Goal: Task Accomplishment & Management: Complete application form

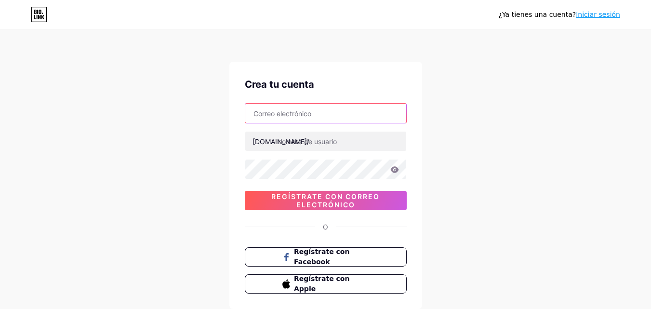
click at [287, 110] on input "text" at bounding box center [325, 113] width 161 height 19
type input "3"
click at [335, 114] on input "juancaherrera0308" at bounding box center [325, 113] width 161 height 19
type input "[EMAIL_ADDRESS][DOMAIN_NAME]"
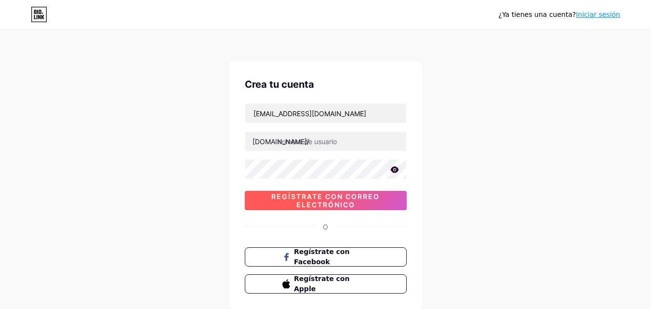
click at [303, 197] on font "Regístrate con correo electrónico" at bounding box center [325, 200] width 108 height 16
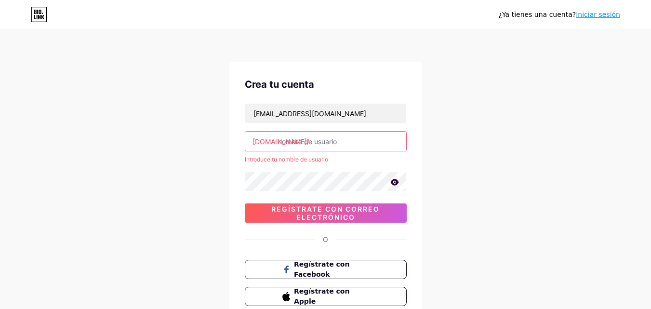
click at [317, 139] on input "text" at bounding box center [325, 141] width 161 height 19
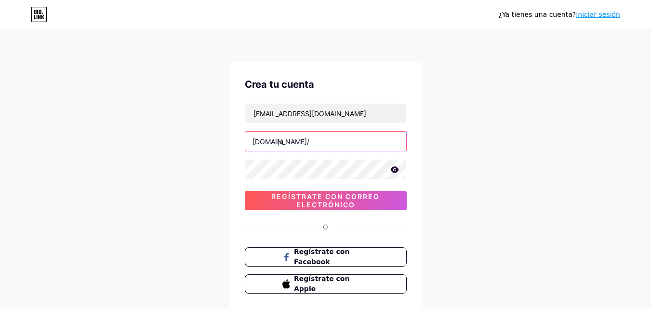
type input "j"
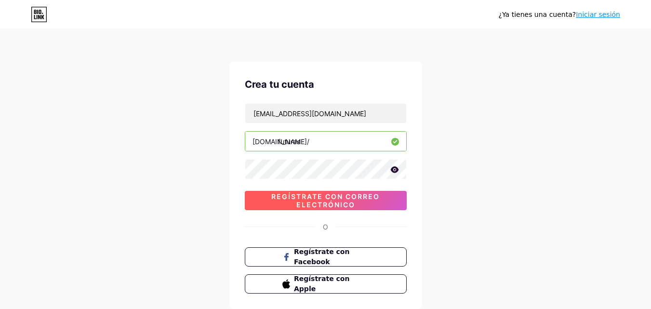
type input "futuras"
click at [320, 203] on font "Regístrate con correo electrónico" at bounding box center [325, 200] width 108 height 16
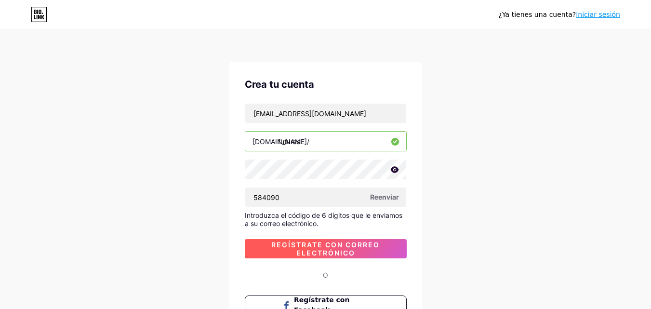
type input "584090"
click at [306, 245] on font "Regístrate con correo electrónico" at bounding box center [325, 248] width 108 height 16
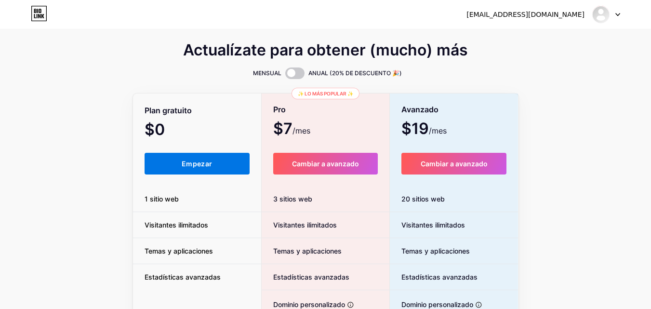
click at [209, 169] on button "Empezar" at bounding box center [197, 164] width 105 height 22
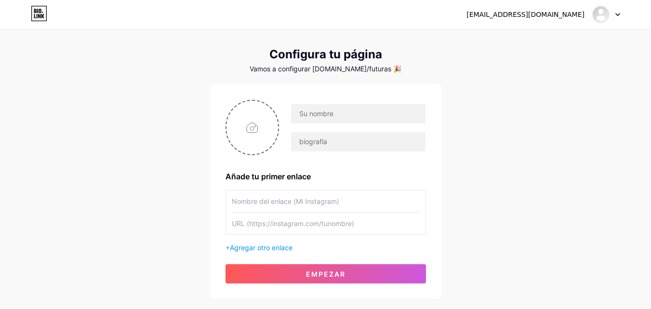
scroll to position [16, 0]
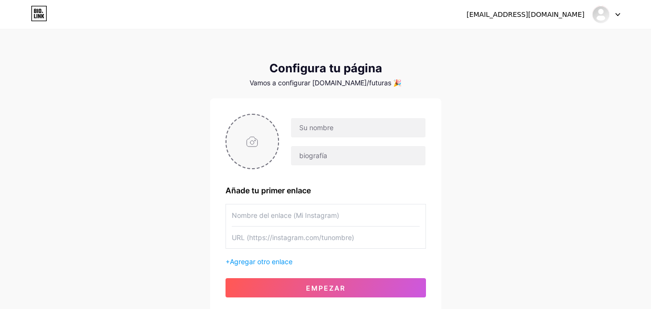
click at [259, 146] on input "file" at bounding box center [252, 141] width 52 height 53
click at [323, 130] on input "text" at bounding box center [358, 127] width 134 height 19
type input "FUTURAS PROMESAS"
click at [326, 158] on input "text" at bounding box center [358, 155] width 134 height 19
type input "Contactos"
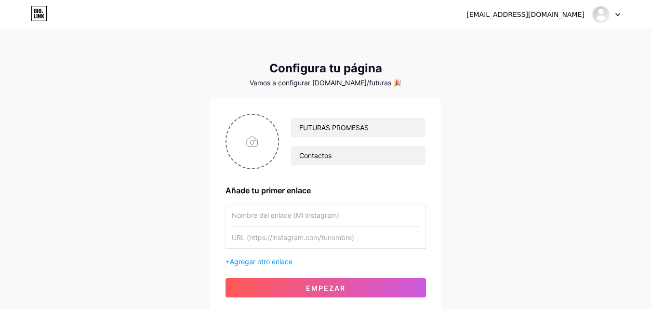
click at [294, 217] on input "text" at bounding box center [326, 215] width 188 height 22
click at [289, 239] on input "text" at bounding box center [326, 237] width 188 height 22
click at [302, 209] on input "text" at bounding box center [326, 215] width 188 height 22
type input "Instagram"
click at [275, 243] on input "text" at bounding box center [326, 237] width 188 height 22
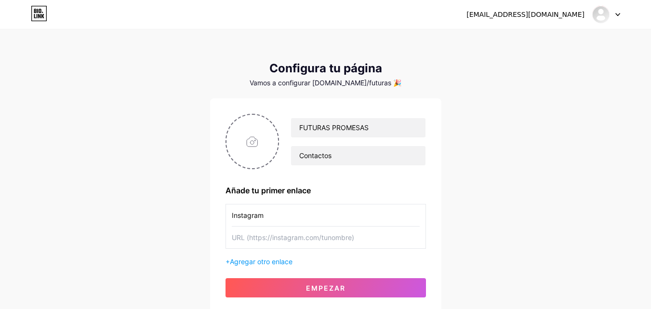
paste input "[URL][DOMAIN_NAME]"
type input "[URL][DOMAIN_NAME]"
click at [269, 261] on font "Agregar otro enlace" at bounding box center [261, 261] width 63 height 8
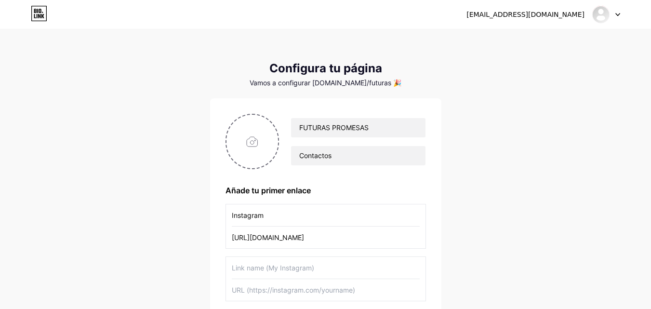
click at [276, 264] on input "text" at bounding box center [326, 268] width 188 height 22
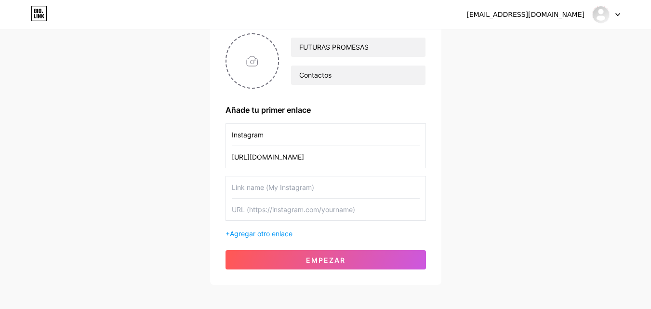
scroll to position [75, 0]
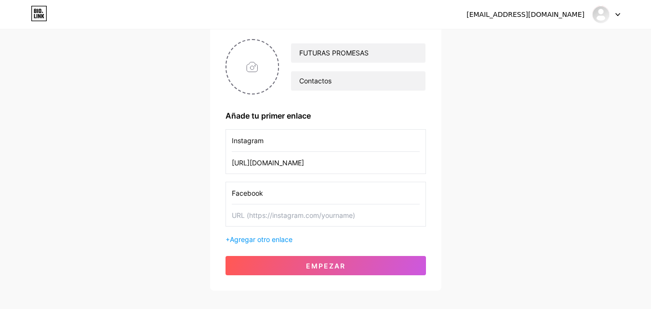
type input "Facebook"
click at [262, 216] on input "text" at bounding box center [326, 215] width 188 height 22
paste input "[URL][DOMAIN_NAME]"
type input "[URL][DOMAIN_NAME]"
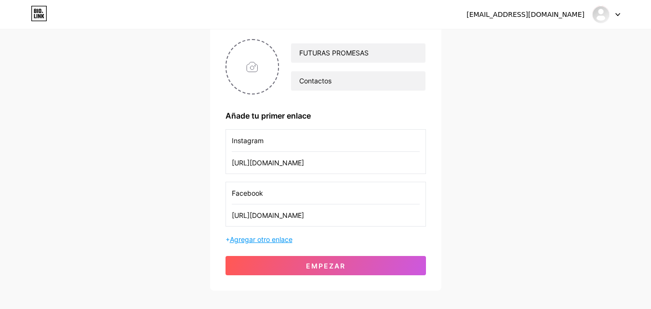
scroll to position [0, 0]
click at [274, 240] on font "Agregar otro enlace" at bounding box center [261, 239] width 63 height 8
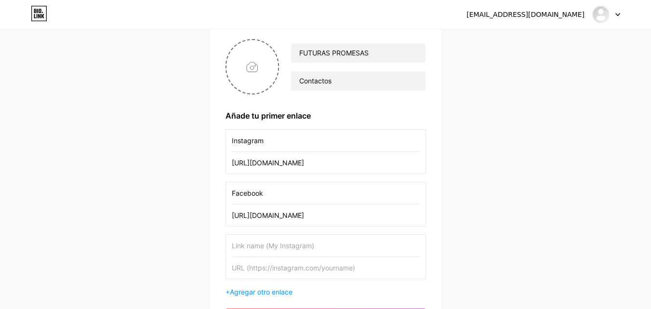
click at [277, 251] on input "text" at bounding box center [326, 246] width 188 height 22
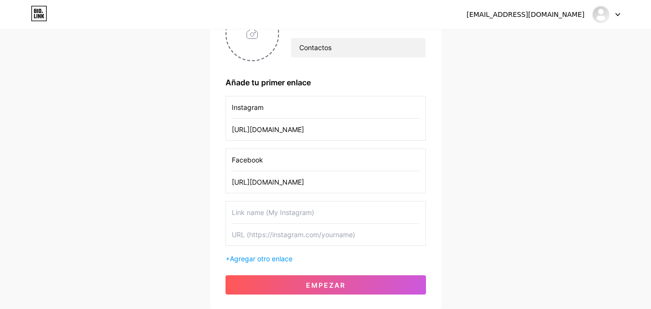
scroll to position [109, 0]
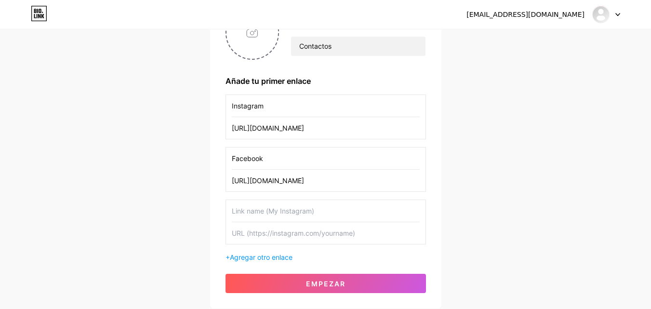
click at [368, 238] on input "text" at bounding box center [326, 233] width 188 height 22
click at [329, 210] on input "text" at bounding box center [326, 211] width 188 height 22
type input "Gmail"
click at [294, 234] on input "text" at bounding box center [326, 233] width 188 height 22
type input "[EMAIL_ADDRESS][DOMAIN_NAME]"
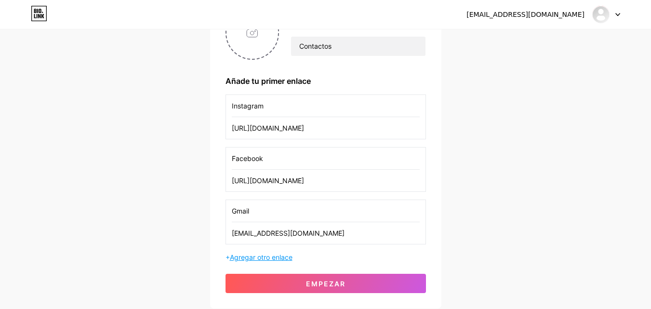
click at [274, 255] on font "Agregar otro enlace" at bounding box center [261, 257] width 63 height 8
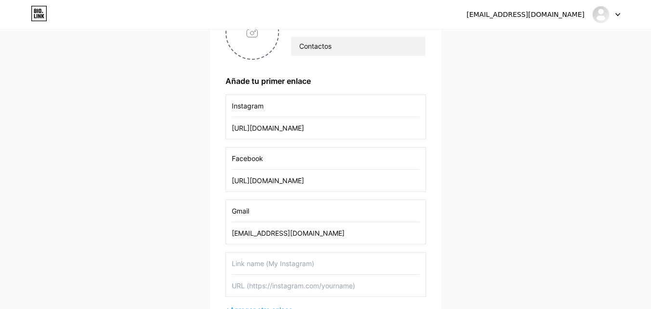
click at [282, 267] on input "text" at bounding box center [326, 263] width 188 height 22
type input "Tiktok"
click at [280, 278] on input "text" at bounding box center [326, 286] width 188 height 22
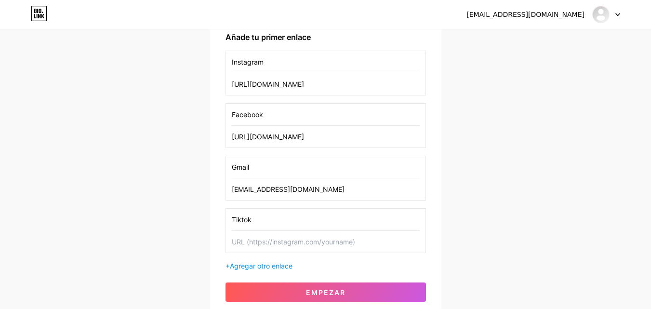
scroll to position [154, 0]
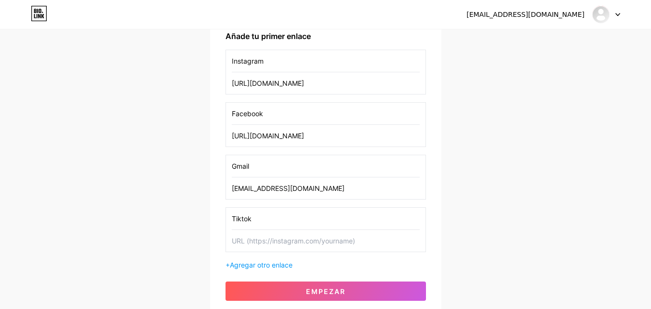
paste input "[URL][EMAIL_ADDRESS][DOMAIN_NAME][DOMAIN_NAME]"
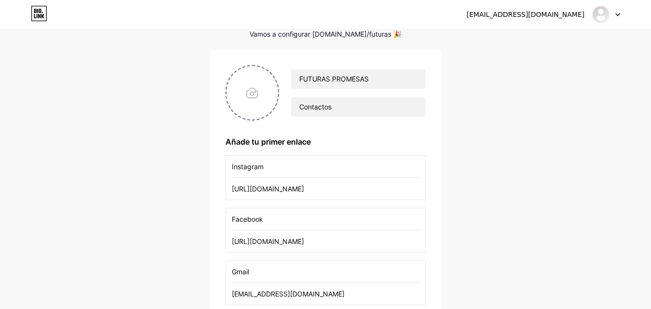
scroll to position [17, 0]
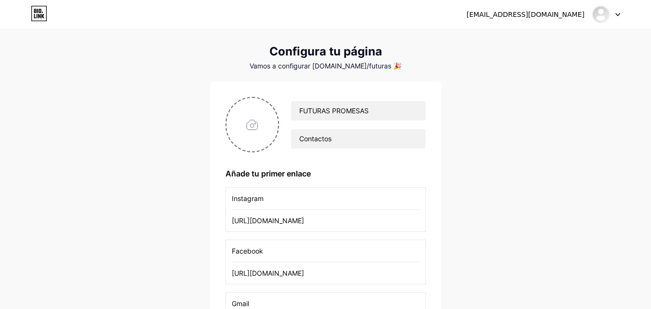
type input "[URL][EMAIL_ADDRESS][DOMAIN_NAME][DOMAIN_NAME]"
click at [253, 126] on input "file" at bounding box center [252, 124] width 52 height 53
type input "C:\fakepath\WhatsApp Image [DATE] 5.48.44 PM.jpeg"
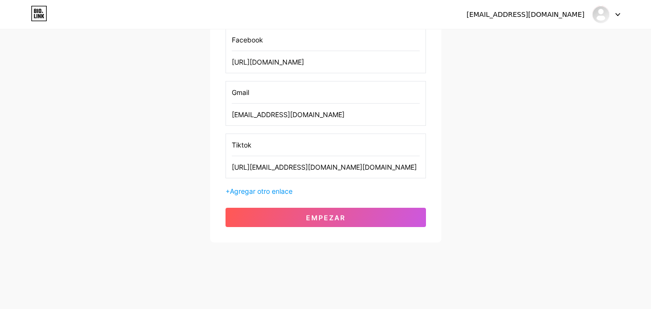
scroll to position [231, 0]
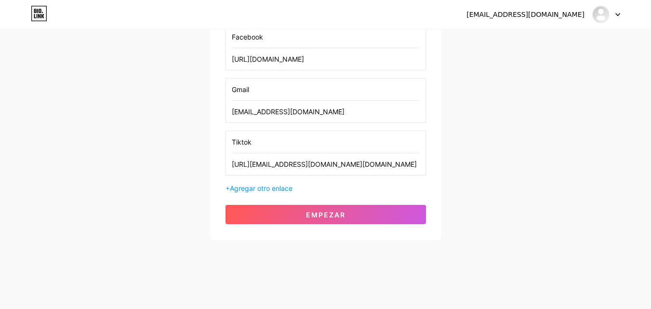
click at [264, 193] on div "+ Agregar otro enlace" at bounding box center [325, 188] width 200 height 10
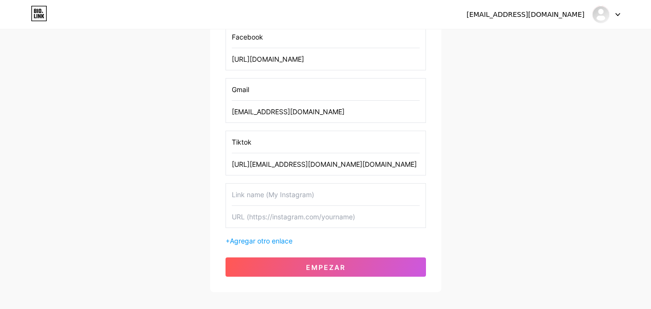
click at [265, 191] on input "text" at bounding box center [326, 195] width 188 height 22
type input "X"
click at [266, 218] on input "text" at bounding box center [326, 217] width 188 height 22
paste input "[URL][DOMAIN_NAME]"
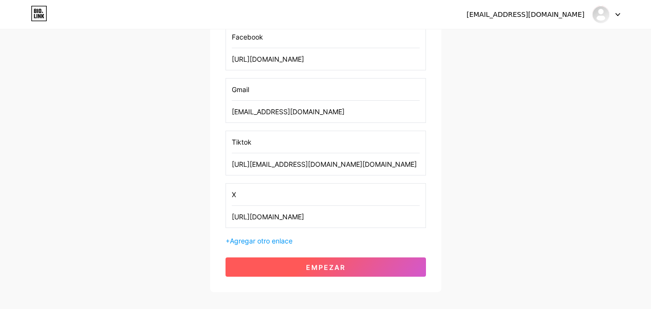
type input "[URL][DOMAIN_NAME]"
click at [385, 262] on button "Empezar" at bounding box center [325, 266] width 200 height 19
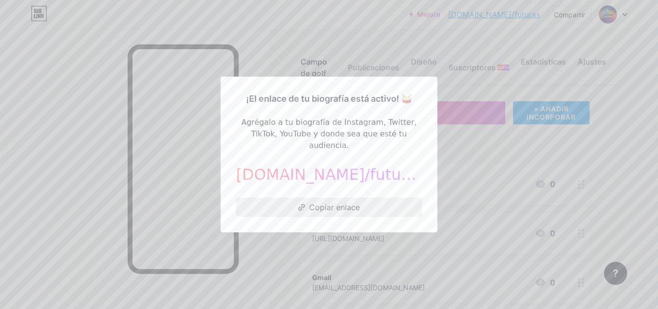
click at [344, 202] on font "Copiar enlace" at bounding box center [334, 207] width 51 height 10
click at [343, 202] on font "Copiar enlace" at bounding box center [334, 207] width 51 height 10
click at [312, 203] on font "Copiar enlace" at bounding box center [334, 207] width 51 height 10
click at [304, 204] on button "Copiar enlace" at bounding box center [329, 207] width 186 height 19
click at [310, 202] on font "Copiar enlace" at bounding box center [334, 207] width 51 height 10
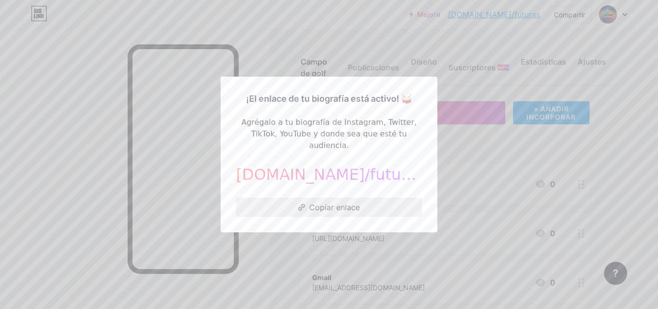
click at [349, 202] on font "Copiar enlace" at bounding box center [334, 207] width 51 height 10
click at [293, 200] on button "Copiar enlace" at bounding box center [329, 207] width 186 height 19
click at [298, 204] on icon at bounding box center [301, 207] width 7 height 7
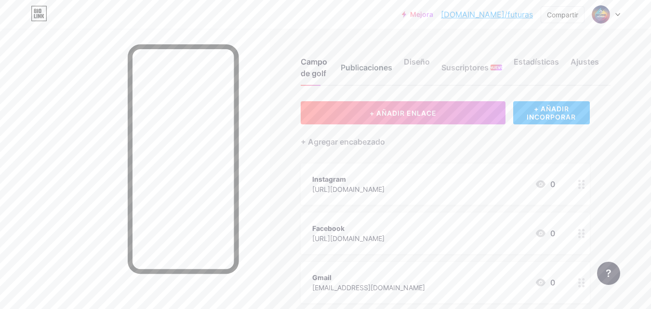
click at [373, 71] on font "Publicaciones" at bounding box center [367, 68] width 52 height 10
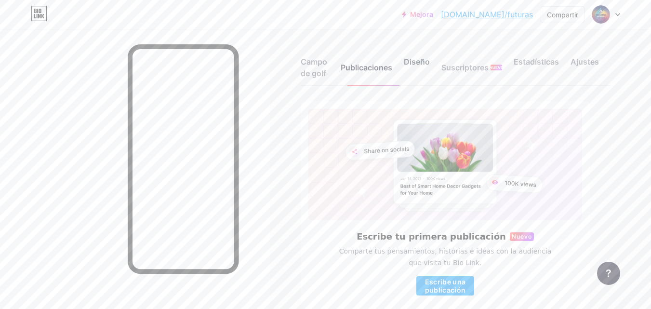
click at [422, 62] on font "Diseño" at bounding box center [417, 62] width 26 height 10
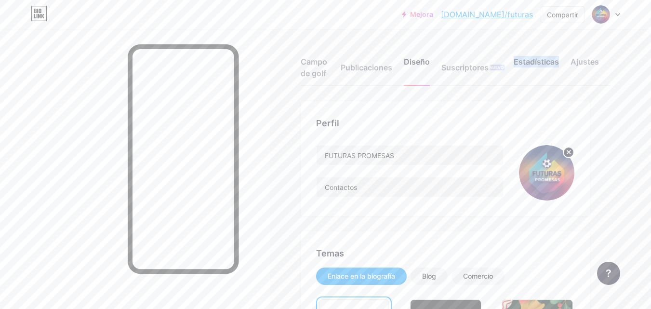
drag, startPoint x: 463, startPoint y: 67, endPoint x: 535, endPoint y: 72, distance: 71.9
click at [535, 72] on div "Campo de golf Publicaciones Diseño Suscriptores NUEVO Estadísticas Ajustes" at bounding box center [456, 62] width 310 height 45
click at [544, 64] on font "Estadísticas" at bounding box center [536, 62] width 45 height 10
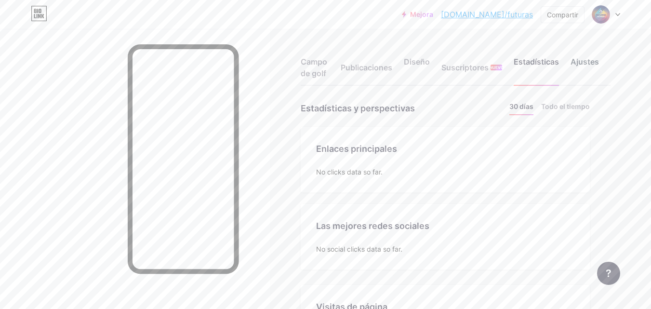
scroll to position [309, 651]
click at [593, 70] on div "Ajustes" at bounding box center [584, 70] width 28 height 29
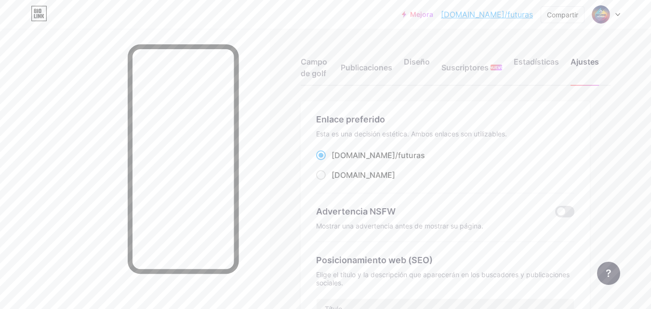
click at [614, 14] on div at bounding box center [606, 14] width 28 height 17
click at [370, 26] on div "Mejora [DOMAIN_NAME]/futura... [DOMAIN_NAME]/futuras Compartir Cambiar de cuent…" at bounding box center [325, 14] width 651 height 29
click at [278, 20] on div "Mejora [DOMAIN_NAME]/futura... [DOMAIN_NAME]/futuras Compartir Cambiar de cuent…" at bounding box center [325, 14] width 651 height 17
click at [320, 68] on font "Campo de golf" at bounding box center [314, 67] width 26 height 21
